Goal: Task Accomplishment & Management: Manage account settings

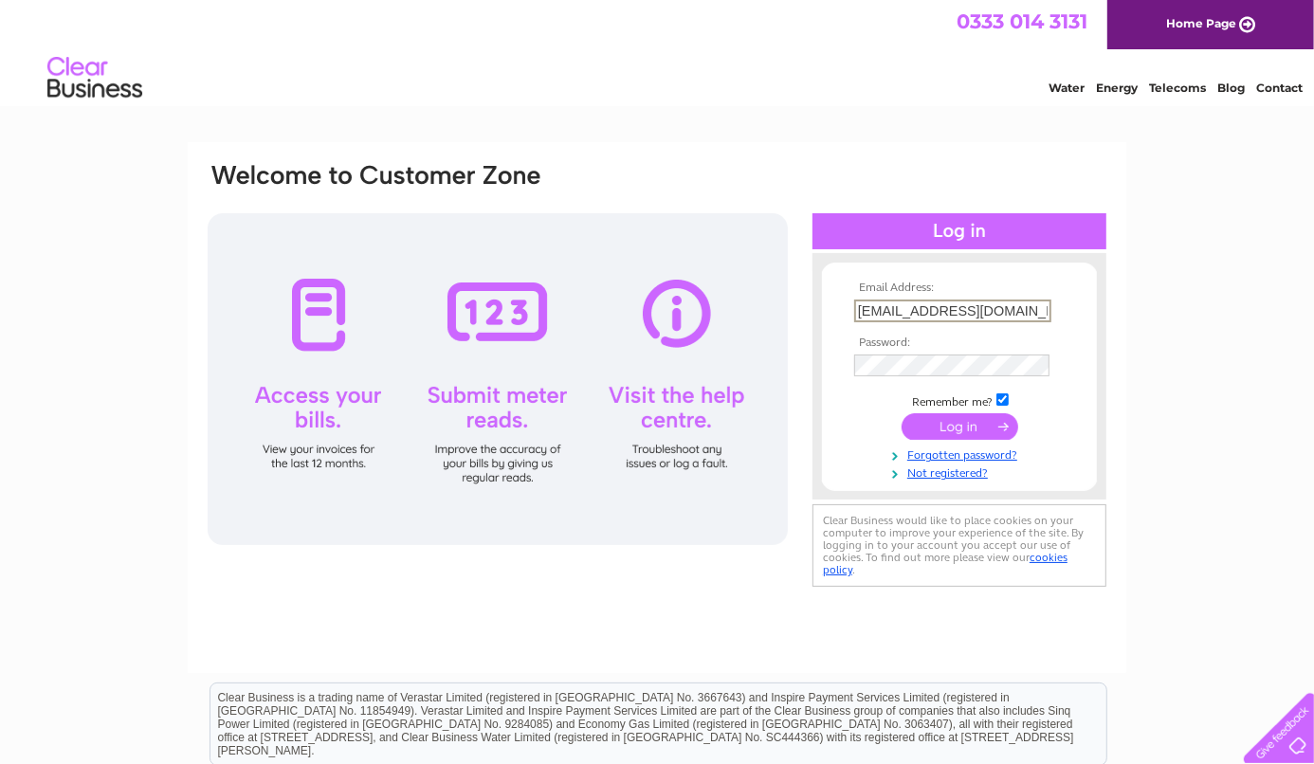
scroll to position [0, 35]
click at [958, 427] on input "submit" at bounding box center [960, 426] width 117 height 27
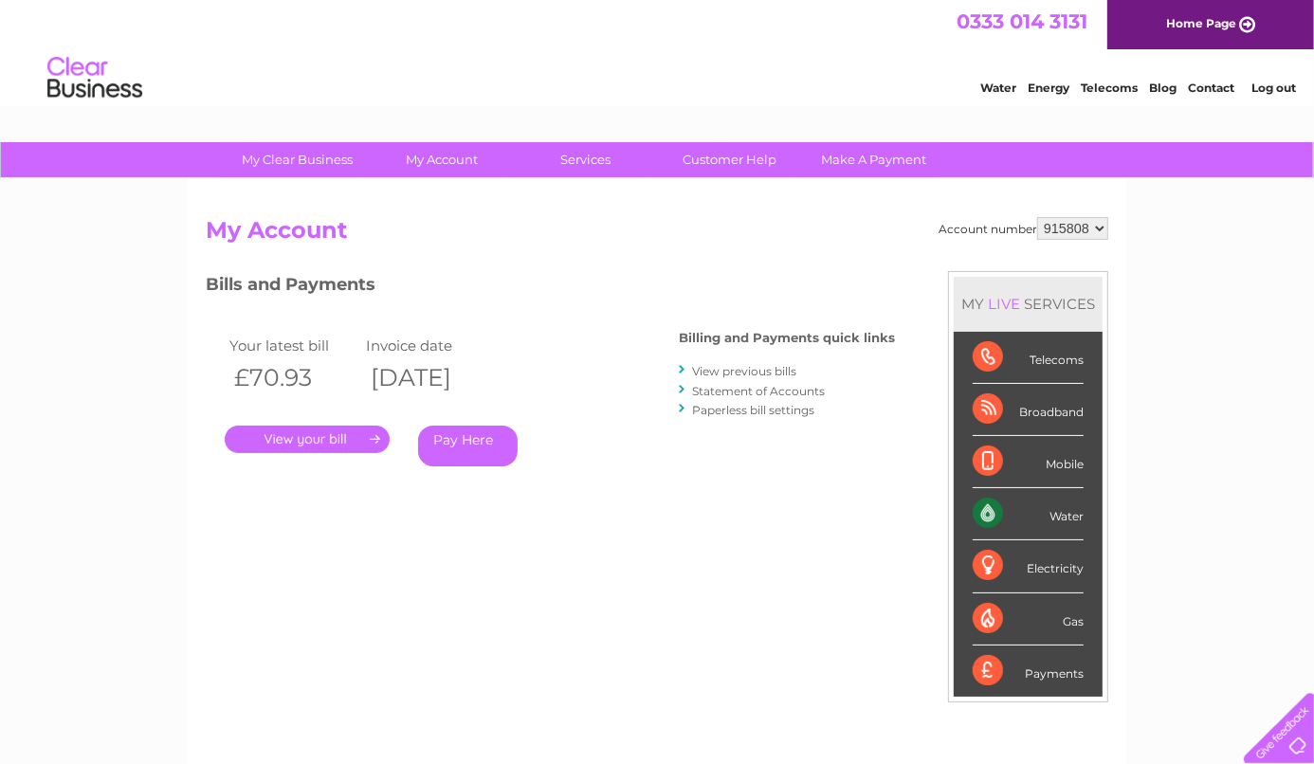
click at [722, 543] on div "Account number 915808 My Account MY LIVE SERVICES Telecoms Broadband Mobile Wat…" at bounding box center [657, 502] width 903 height 571
click at [338, 446] on link "." at bounding box center [307, 439] width 165 height 27
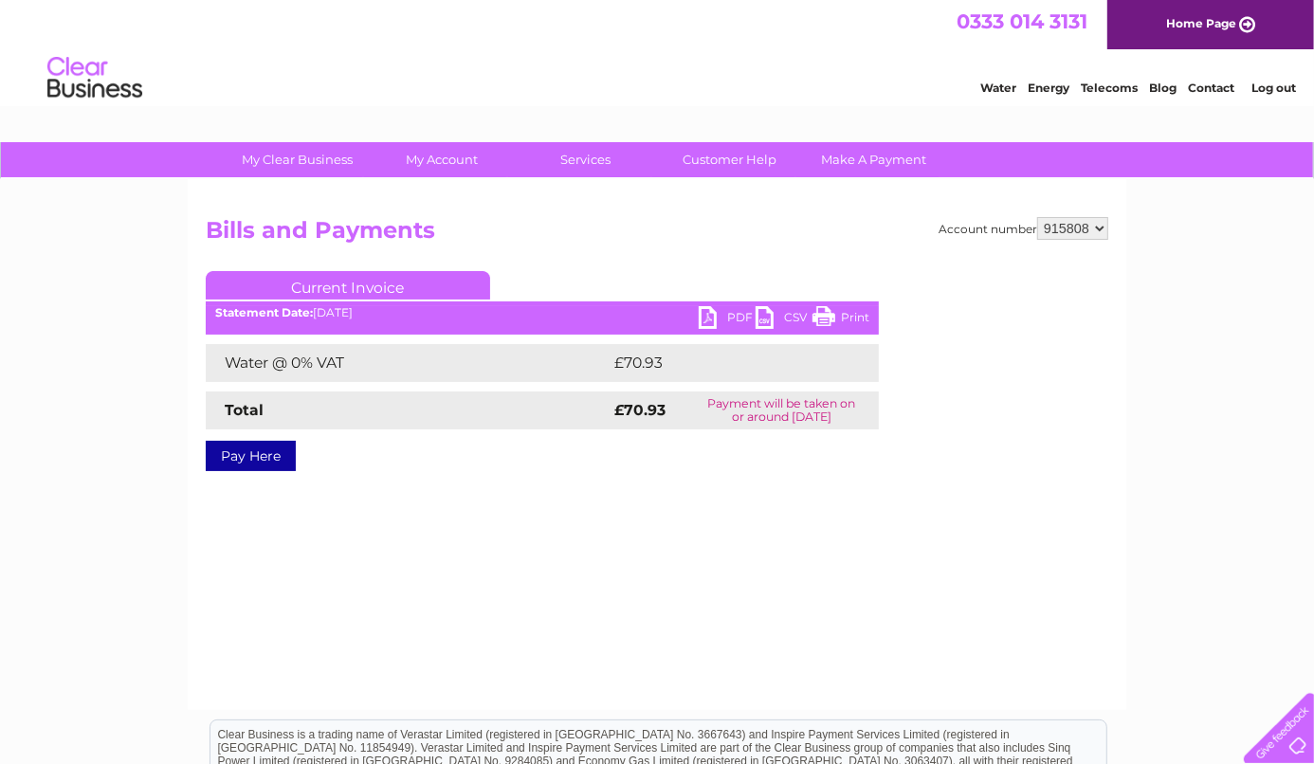
click at [727, 318] on link "PDF" at bounding box center [727, 319] width 57 height 27
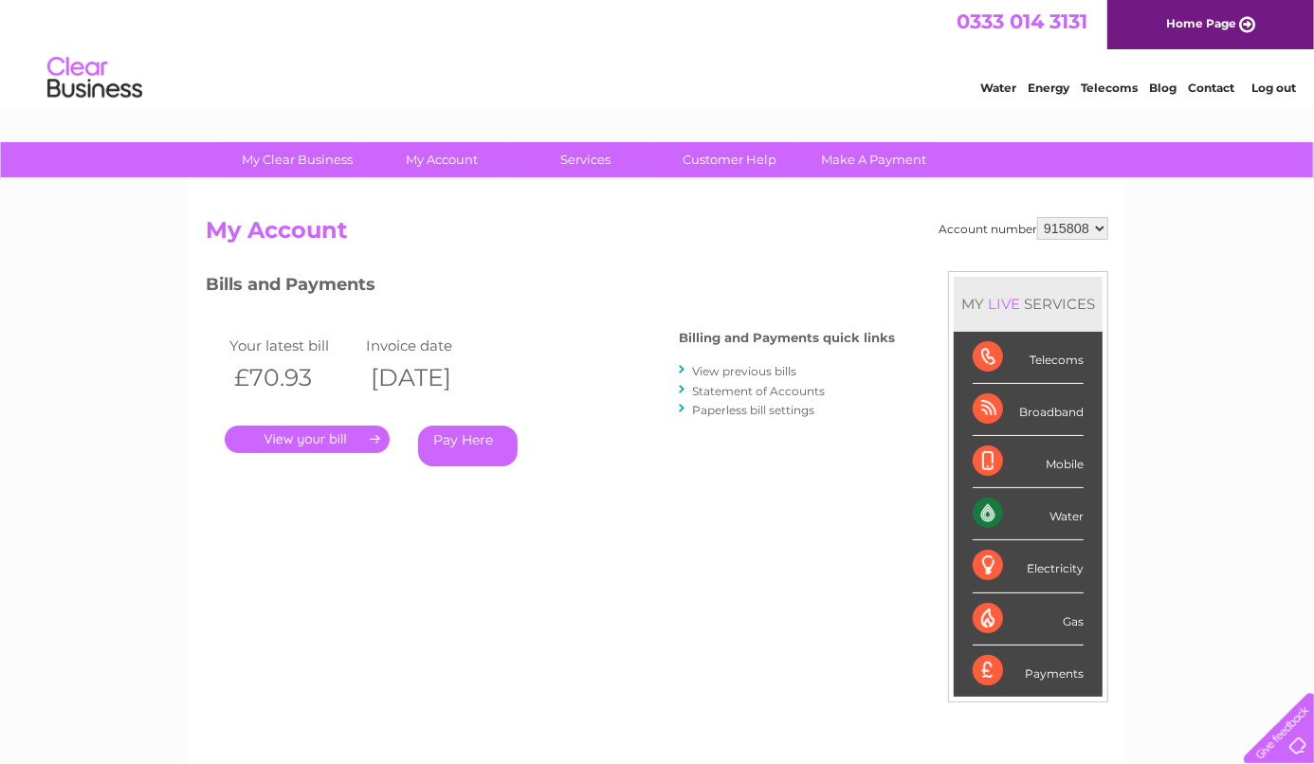
click at [785, 374] on link "View previous bills" at bounding box center [744, 371] width 104 height 14
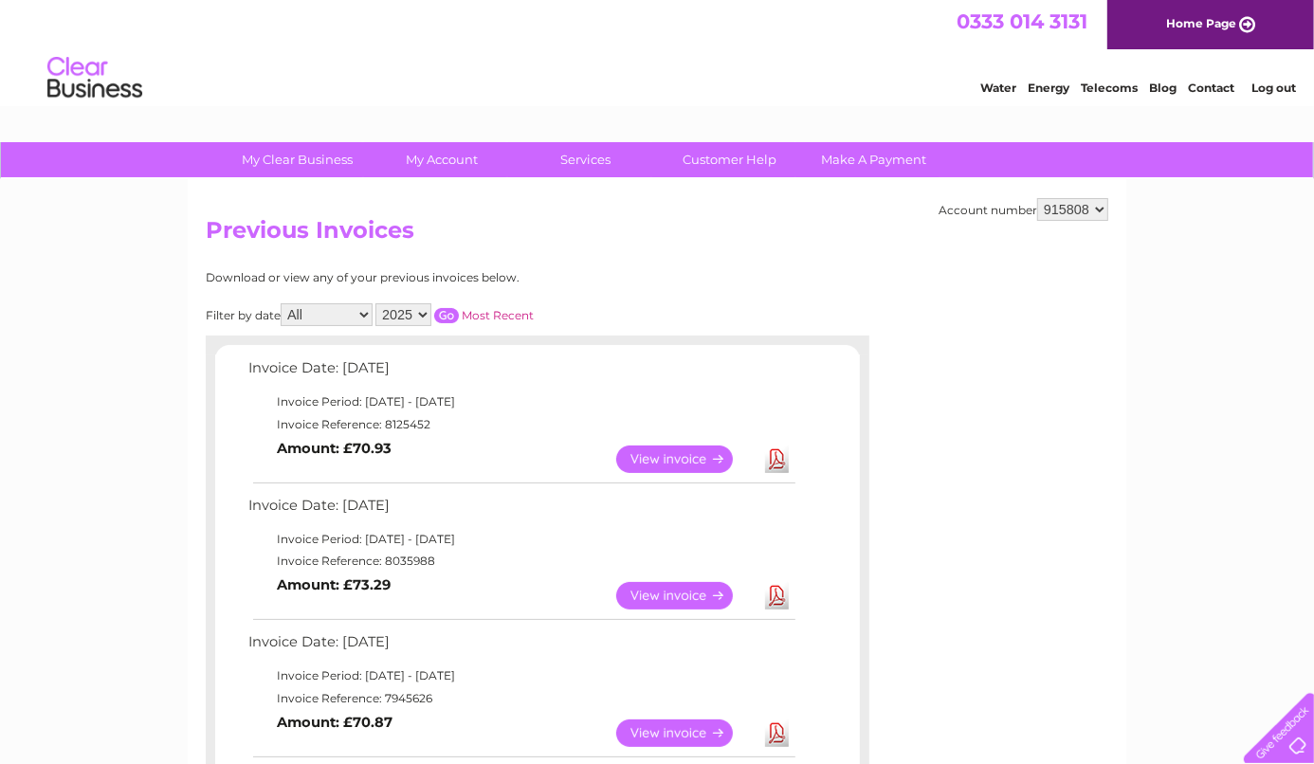
click at [702, 610] on link "View" at bounding box center [685, 595] width 139 height 27
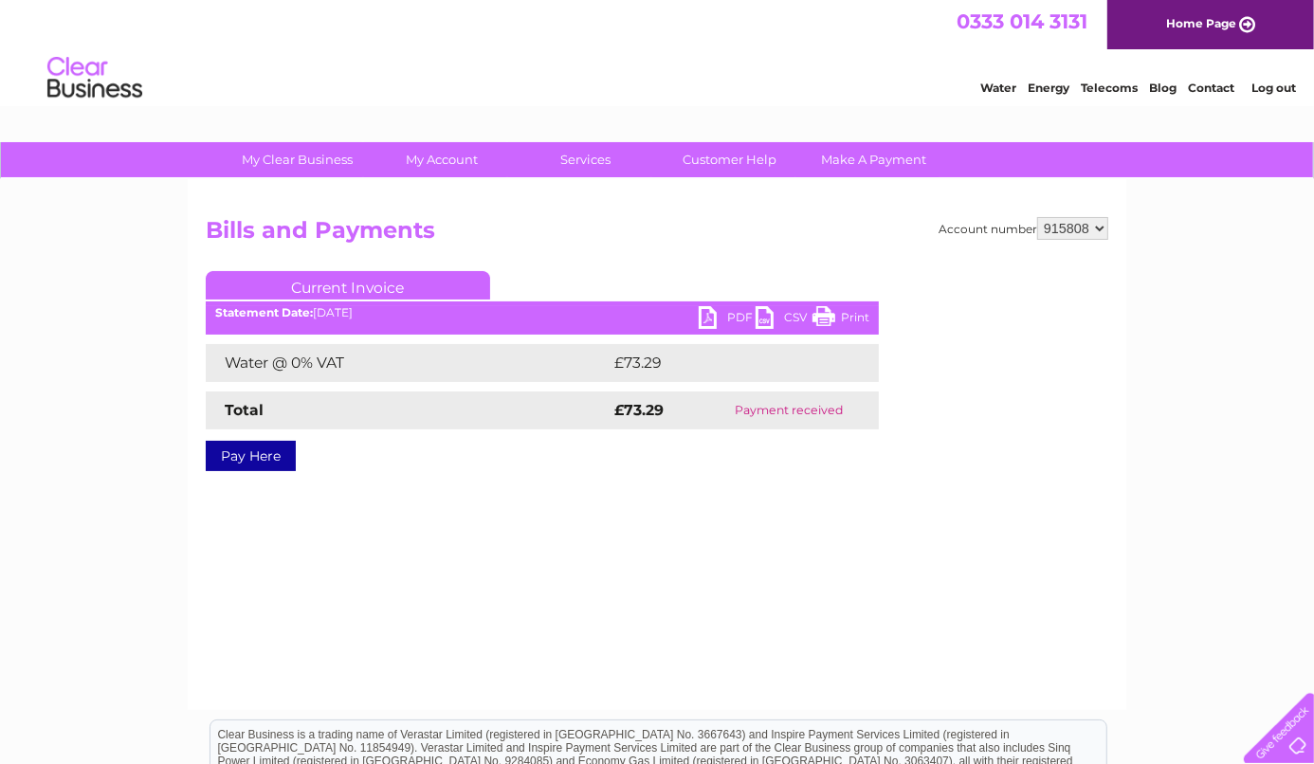
click at [735, 318] on link "PDF" at bounding box center [727, 319] width 57 height 27
